Goal: Communication & Community: Connect with others

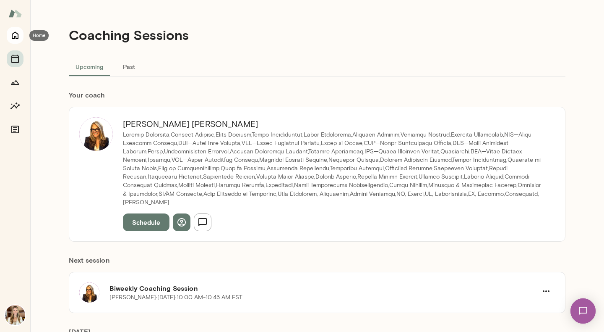
click at [18, 37] on icon "Home" at bounding box center [15, 36] width 7 height 8
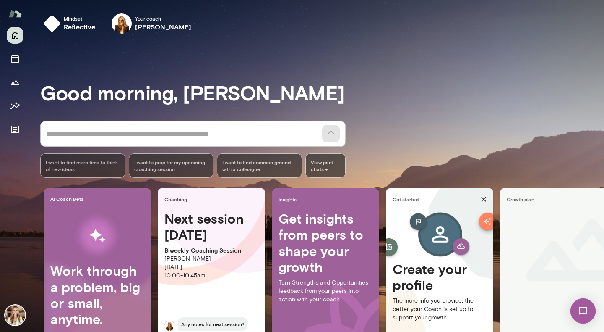
click at [588, 312] on img at bounding box center [583, 310] width 34 height 34
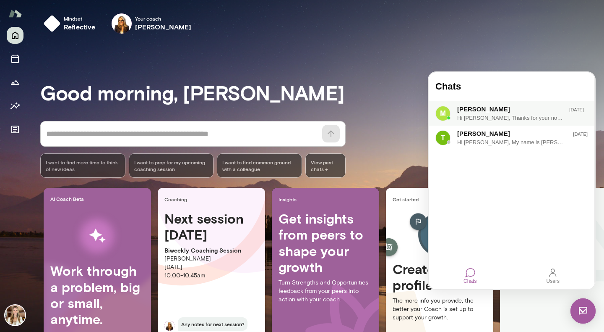
click at [529, 121] on div "Hi [PERSON_NAME], Thanks for your note. I am looking forward to our session as …" at bounding box center [510, 118] width 106 height 8
click at [387, 31] on div "Mindset reflective Your coach [PERSON_NAME] Your coach [PERSON_NAME]" at bounding box center [322, 23] width 564 height 27
click at [473, 60] on div "Good morning, [PERSON_NAME] * ​ ​ I want to find more time to think of new idea…" at bounding box center [322, 209] width 564 height 318
click at [516, 54] on div "Good morning, [PERSON_NAME] * ​ ​ I want to find more time to think of new idea…" at bounding box center [322, 209] width 564 height 318
click at [14, 45] on div at bounding box center [15, 82] width 17 height 111
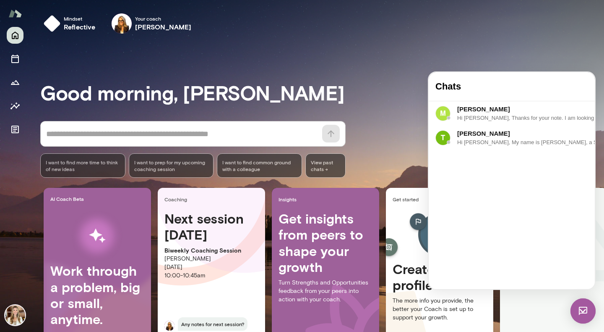
click at [574, 305] on img at bounding box center [583, 310] width 25 height 25
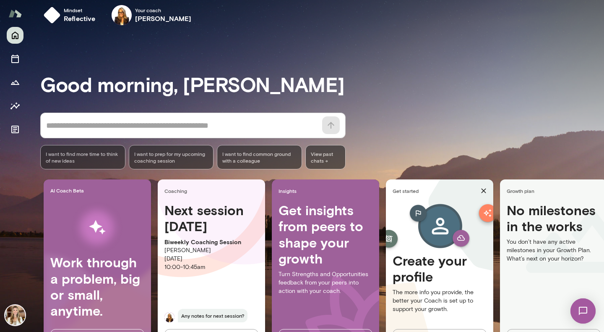
scroll to position [9, 0]
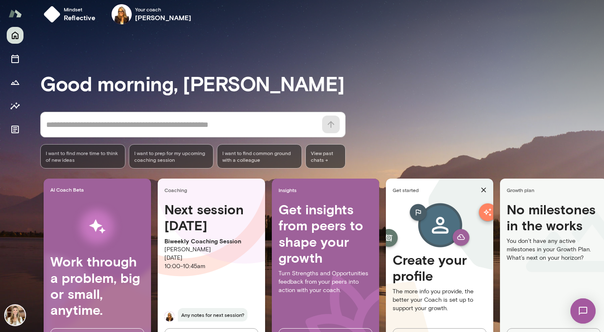
click at [573, 305] on img at bounding box center [583, 310] width 34 height 34
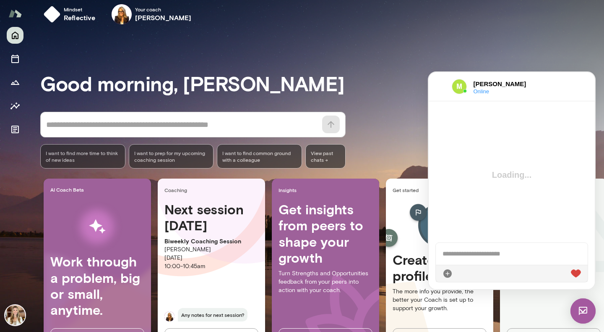
scroll to position [207, 0]
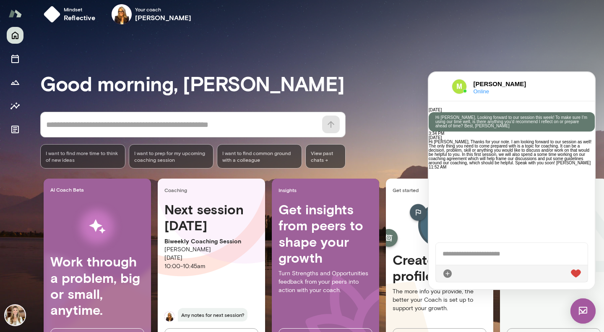
click at [450, 89] on div "[PERSON_NAME] Online" at bounding box center [488, 86] width 104 height 15
click at [447, 273] on icon at bounding box center [448, 273] width 10 height 10
click at [512, 275] on icon at bounding box center [515, 273] width 10 height 10
click at [470, 254] on div at bounding box center [512, 254] width 152 height 22
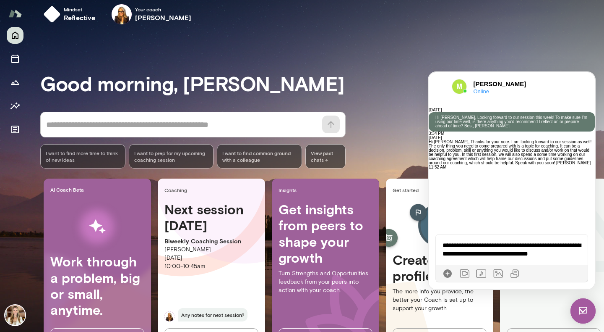
click at [548, 253] on div "**********" at bounding box center [512, 249] width 152 height 30
